Goal: Navigation & Orientation: Find specific page/section

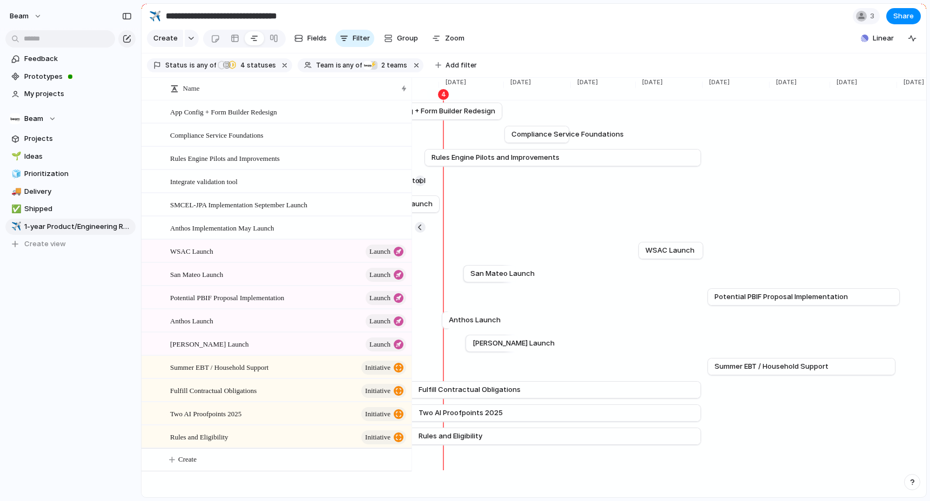
scroll to position [0, 2342]
click at [863, 38] on div "button" at bounding box center [865, 39] width 8 height 8
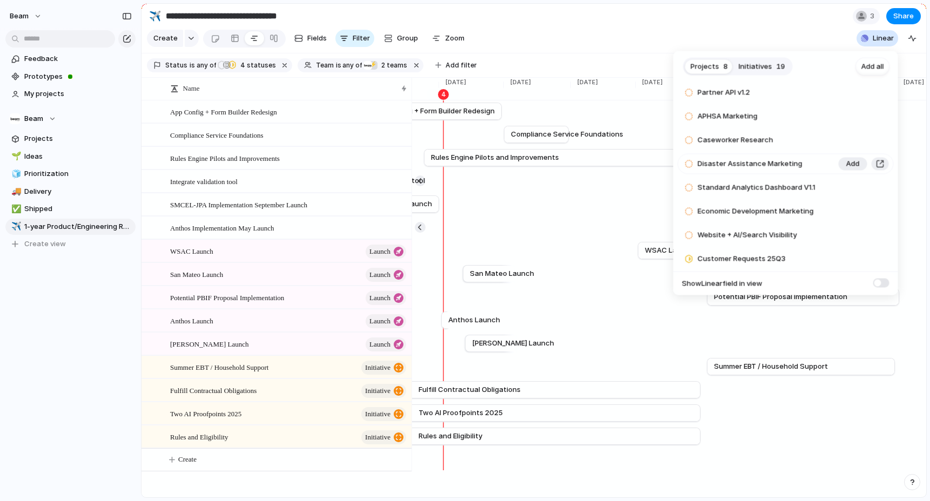
scroll to position [0, 0]
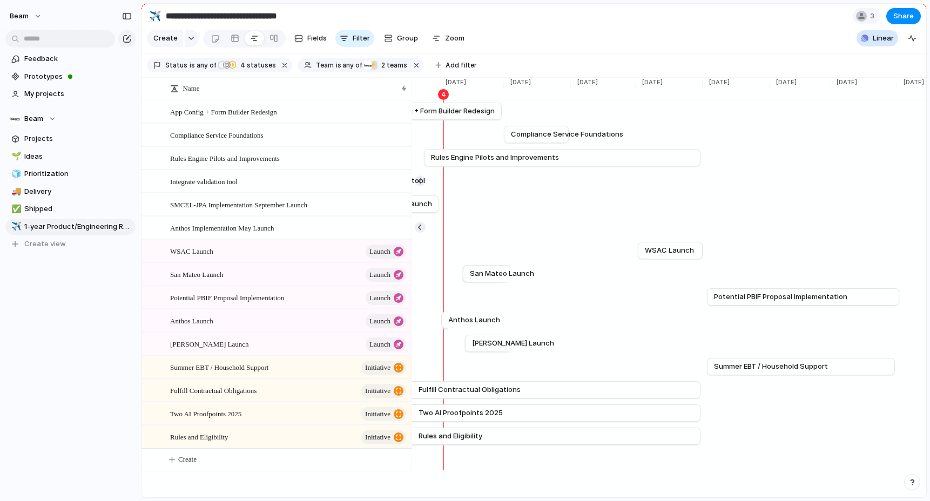
click at [686, 27] on div "Projects 8 Initiatives 19 Add all Partner API v1.2 Add APHSA Marketing Add Case…" at bounding box center [465, 250] width 930 height 501
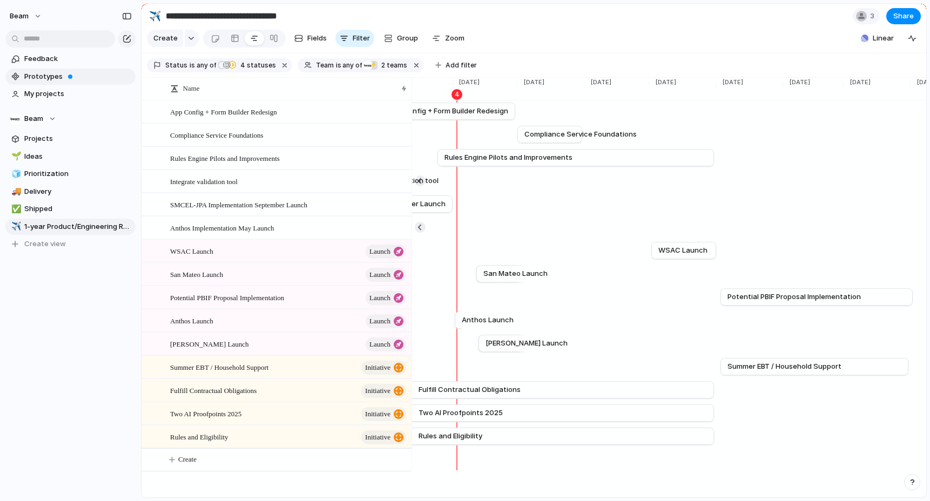
click at [55, 76] on span "Prototypes" at bounding box center [78, 76] width 108 height 11
click at [43, 61] on span "Feedback" at bounding box center [78, 58] width 108 height 11
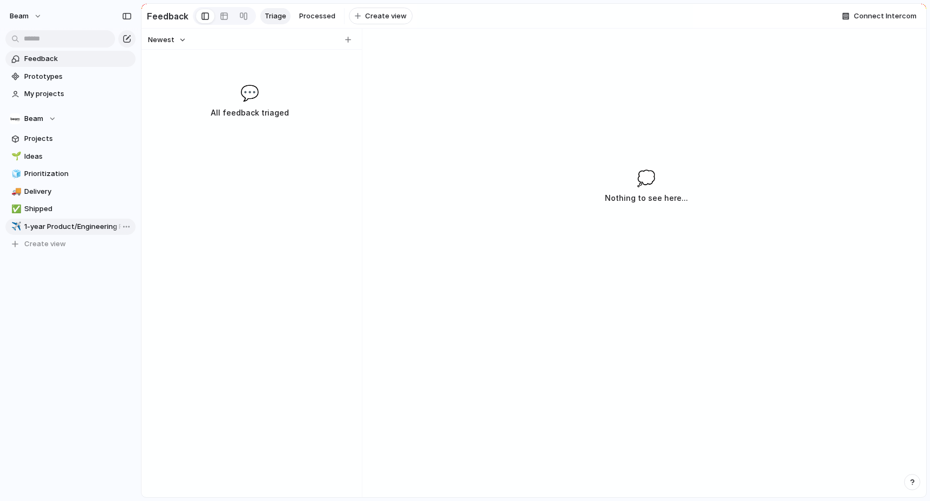
click at [64, 228] on span "1-year Product/Engineering Roadmap" at bounding box center [78, 227] width 108 height 11
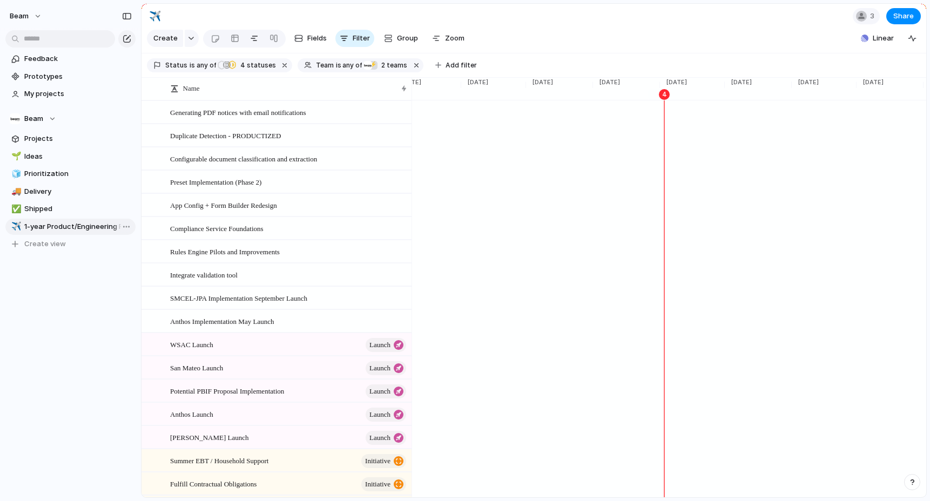
scroll to position [0, 2121]
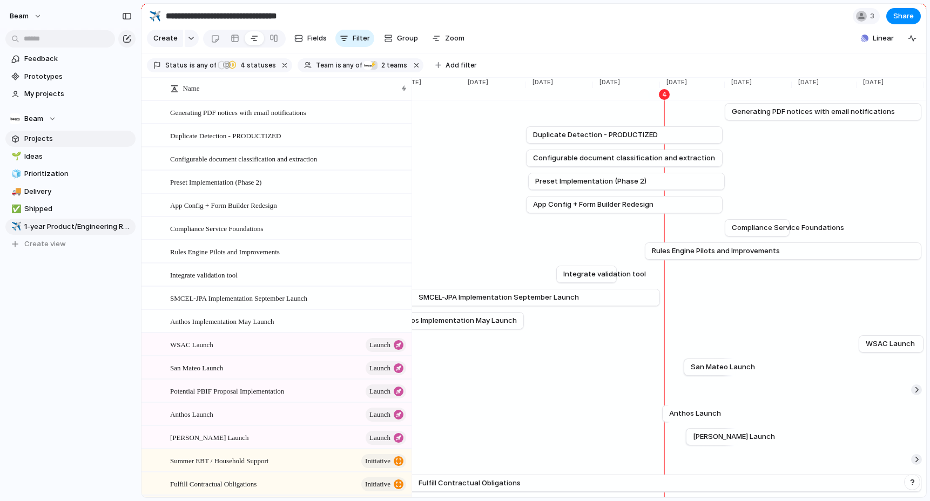
click at [38, 140] on span "Projects" at bounding box center [78, 138] width 108 height 11
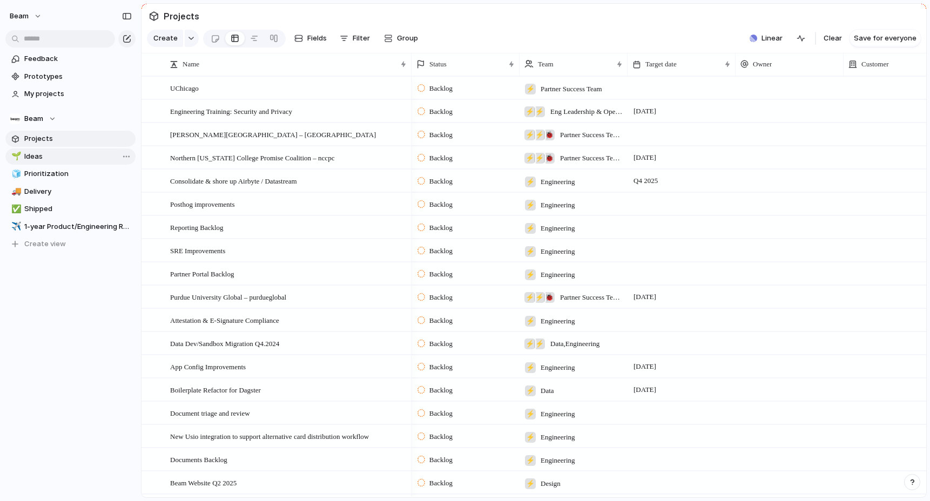
click at [37, 153] on span "Ideas" at bounding box center [78, 156] width 108 height 11
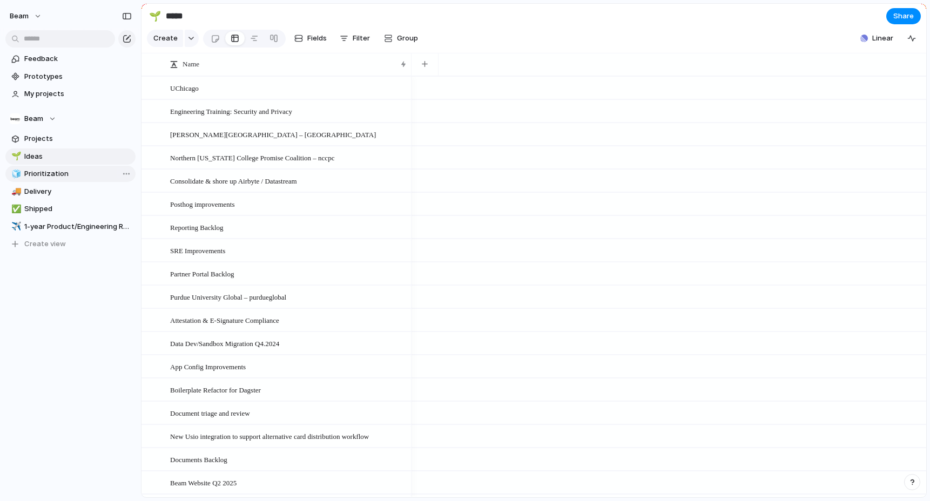
click at [38, 172] on span "Prioritization" at bounding box center [78, 174] width 108 height 11
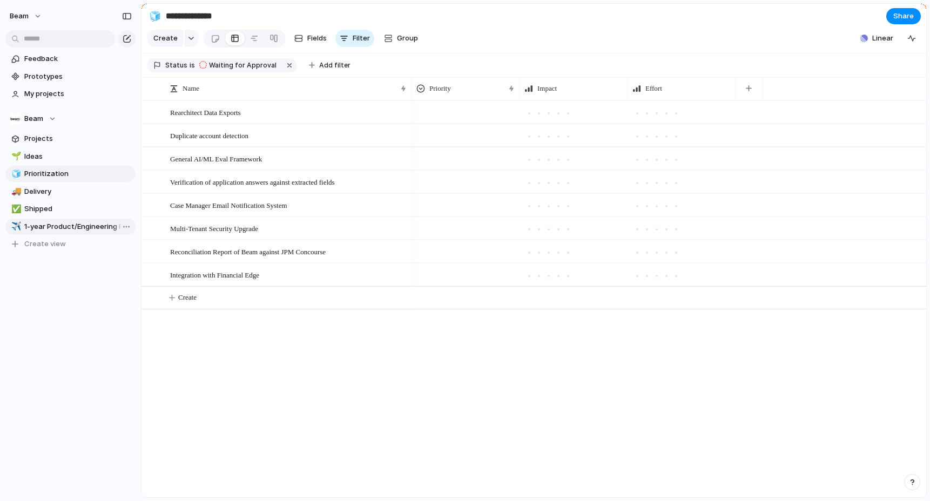
click at [40, 226] on span "1-year Product/Engineering Roadmap" at bounding box center [78, 227] width 108 height 11
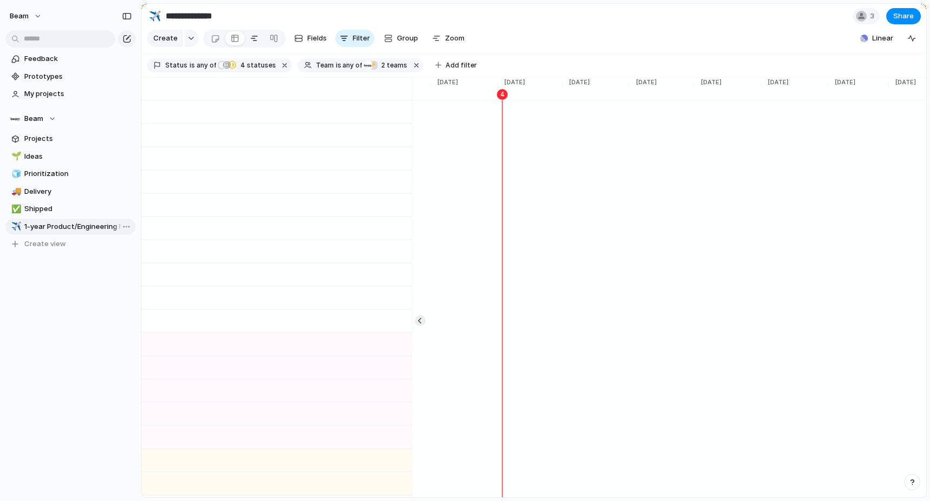
type input "**********"
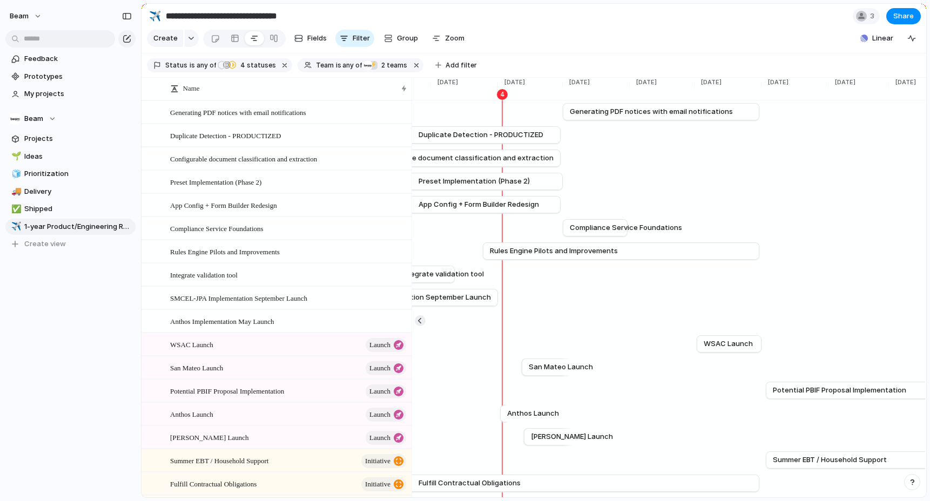
click at [499, 16] on section "**********" at bounding box center [534, 16] width 785 height 24
click at [341, 63] on span "any of" at bounding box center [351, 66] width 21 height 10
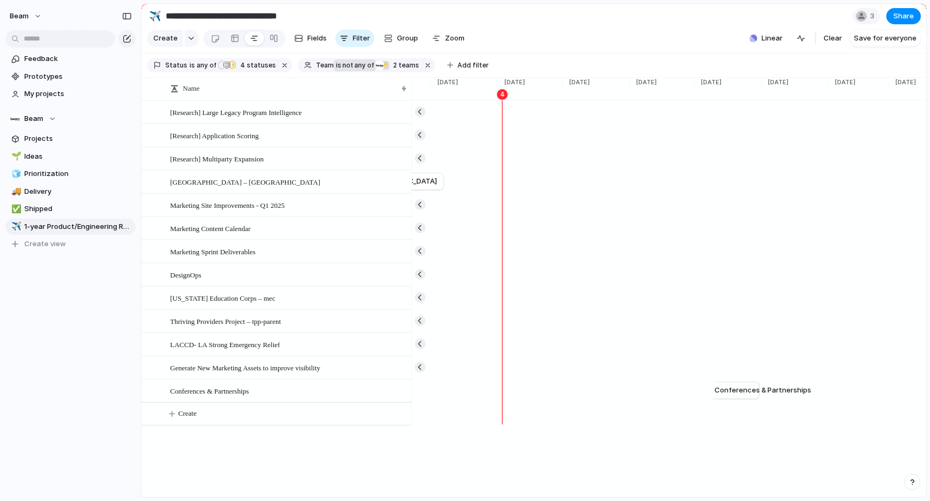
click at [341, 68] on span "not" at bounding box center [347, 66] width 12 height 10
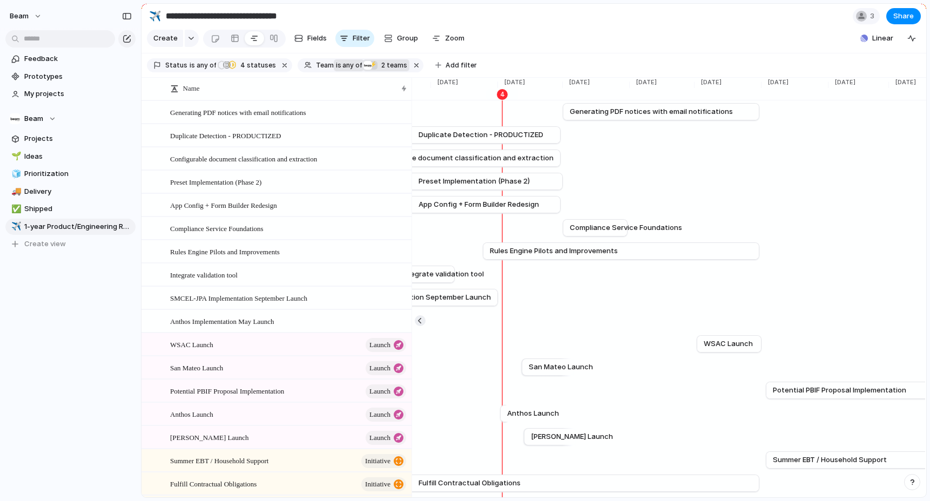
click at [378, 66] on span "2" at bounding box center [382, 65] width 9 height 8
click at [493, 28] on section "Create Fields Filter Group Zoom Linear Clear Save for everyone" at bounding box center [534, 41] width 785 height 26
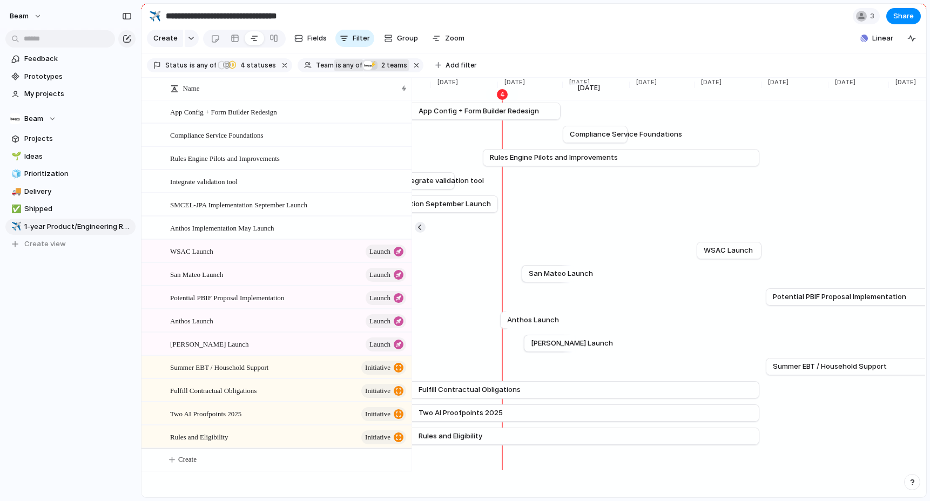
scroll to position [0, 0]
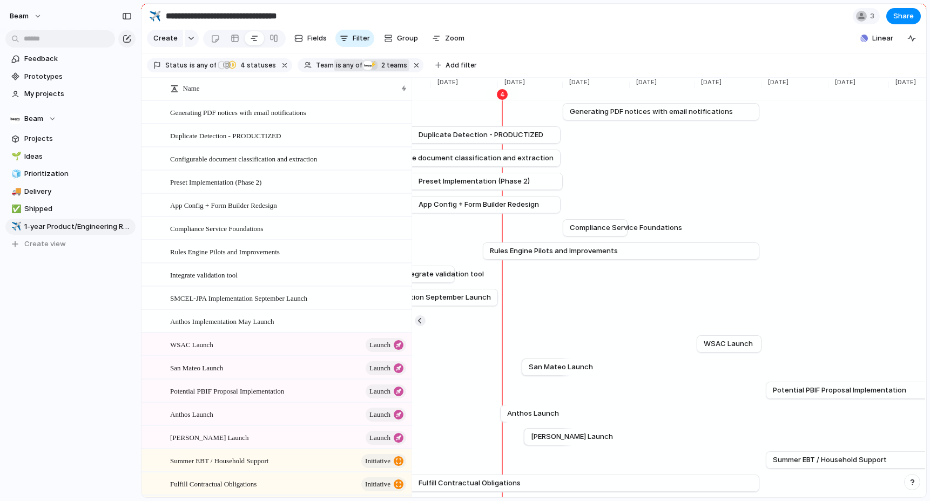
click at [535, 36] on section "Create Fields Filter Group Zoom Linear Clear Save for everyone" at bounding box center [534, 41] width 785 height 26
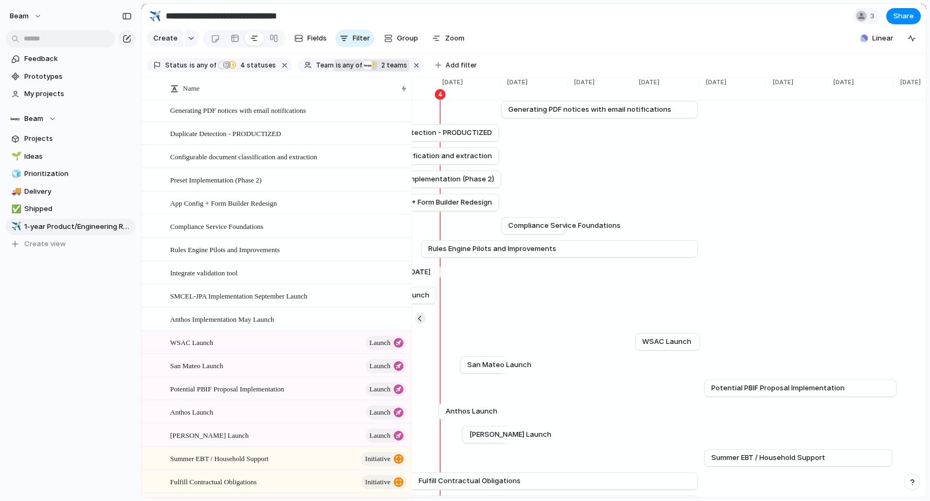
scroll to position [0, 2347]
